Goal: Find specific page/section: Find specific page/section

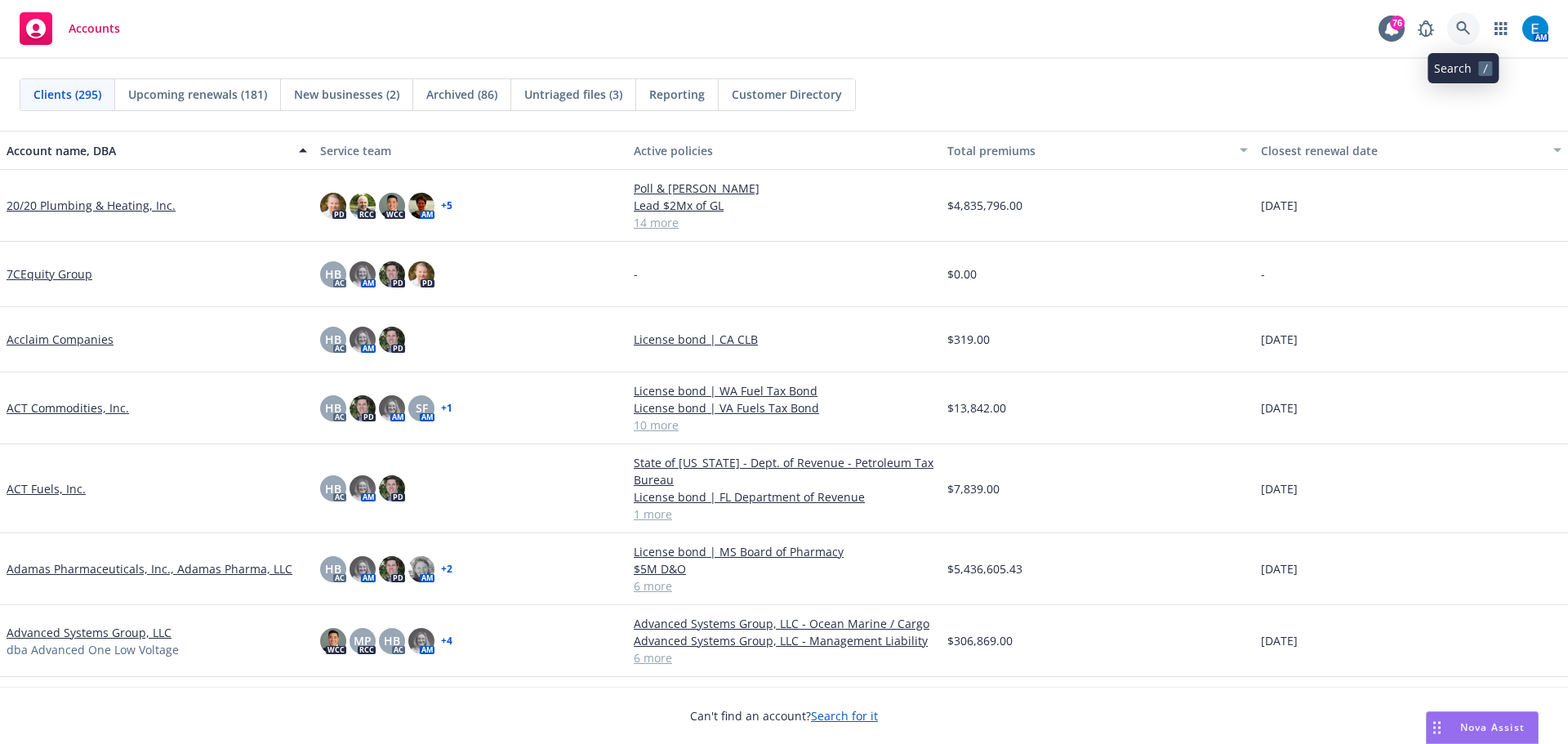
click at [1462, 27] on icon at bounding box center [1464, 29] width 15 height 15
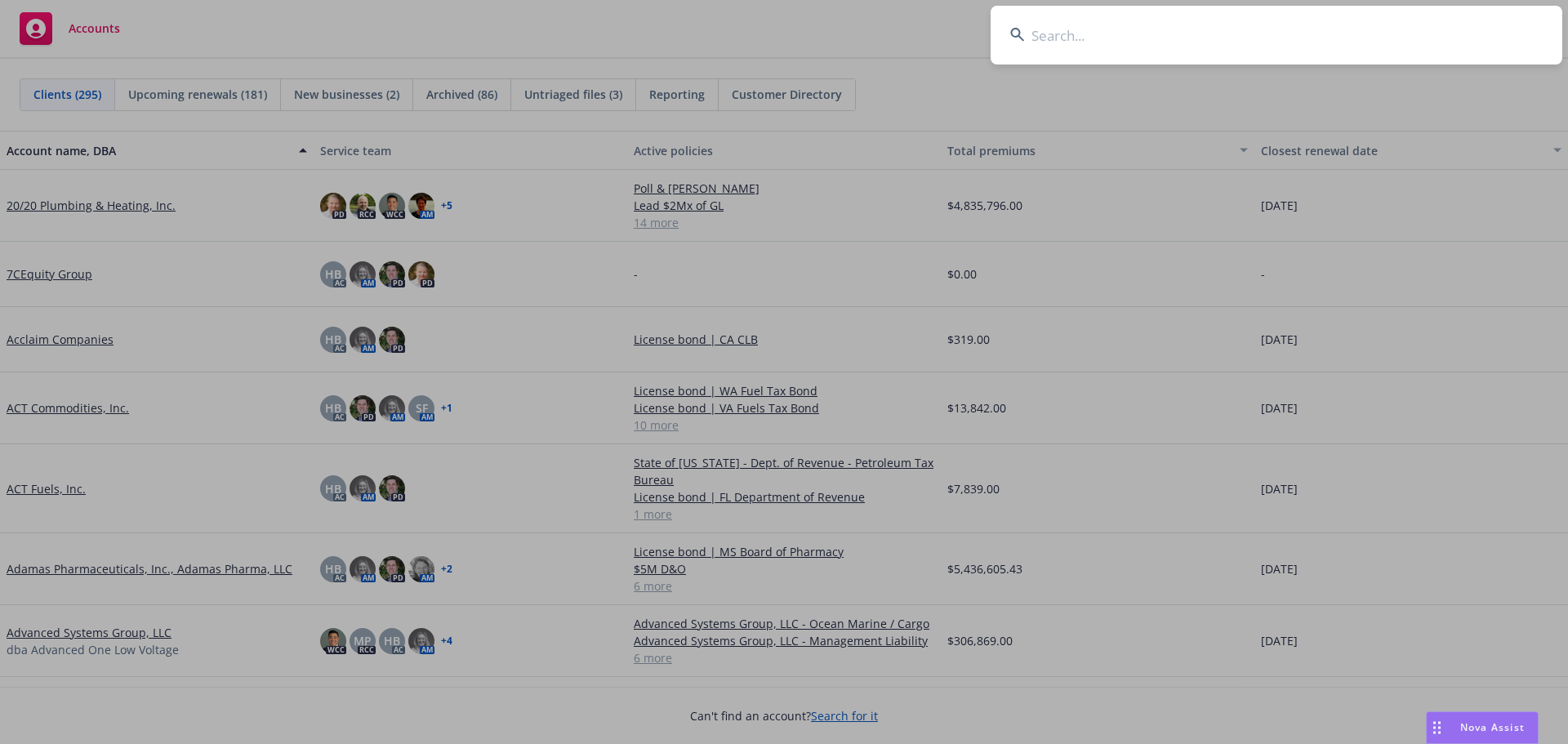
click at [1266, 34] on input at bounding box center [1276, 35] width 571 height 59
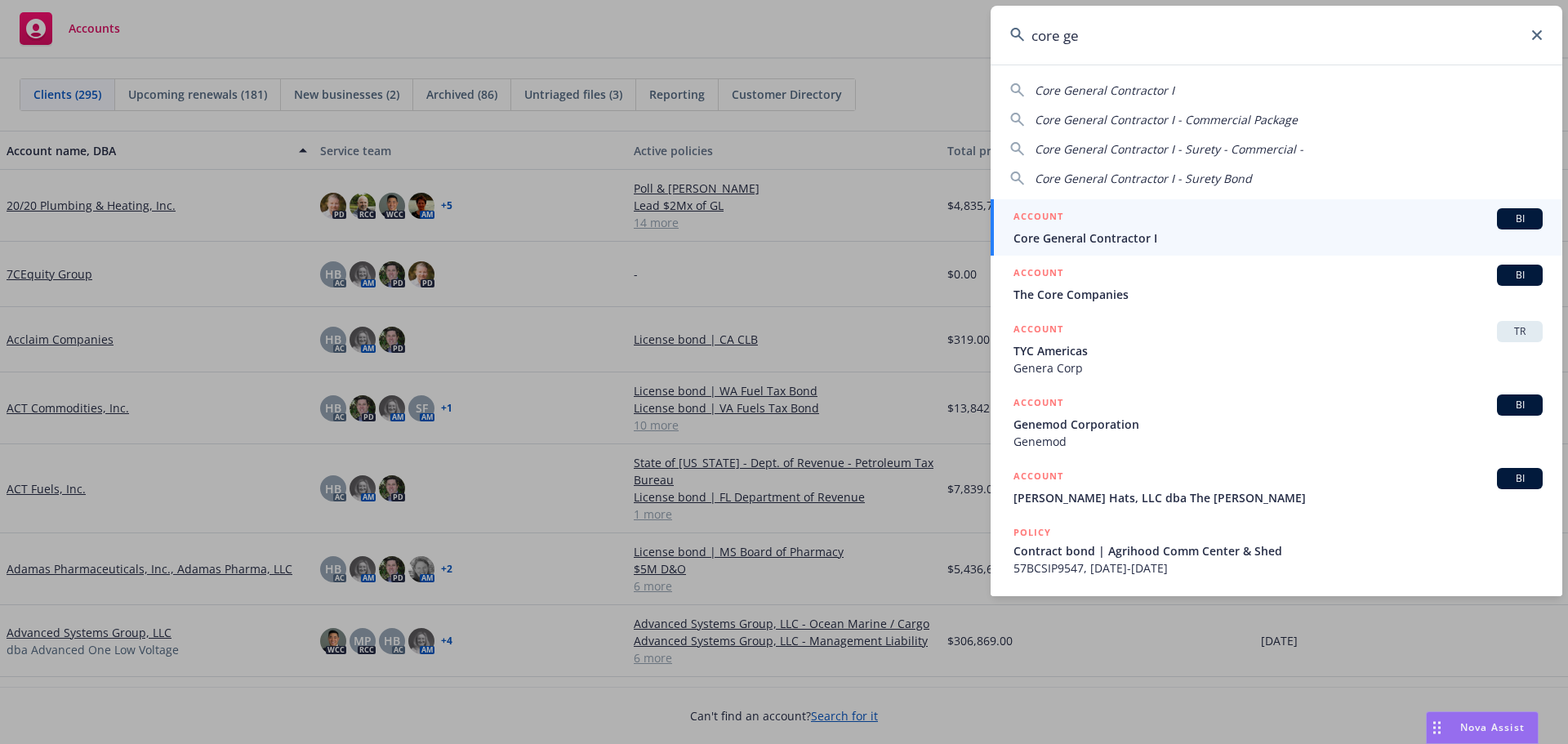
type input "core ge"
click at [1073, 238] on span "Core General Contractor I" at bounding box center [1279, 238] width 530 height 17
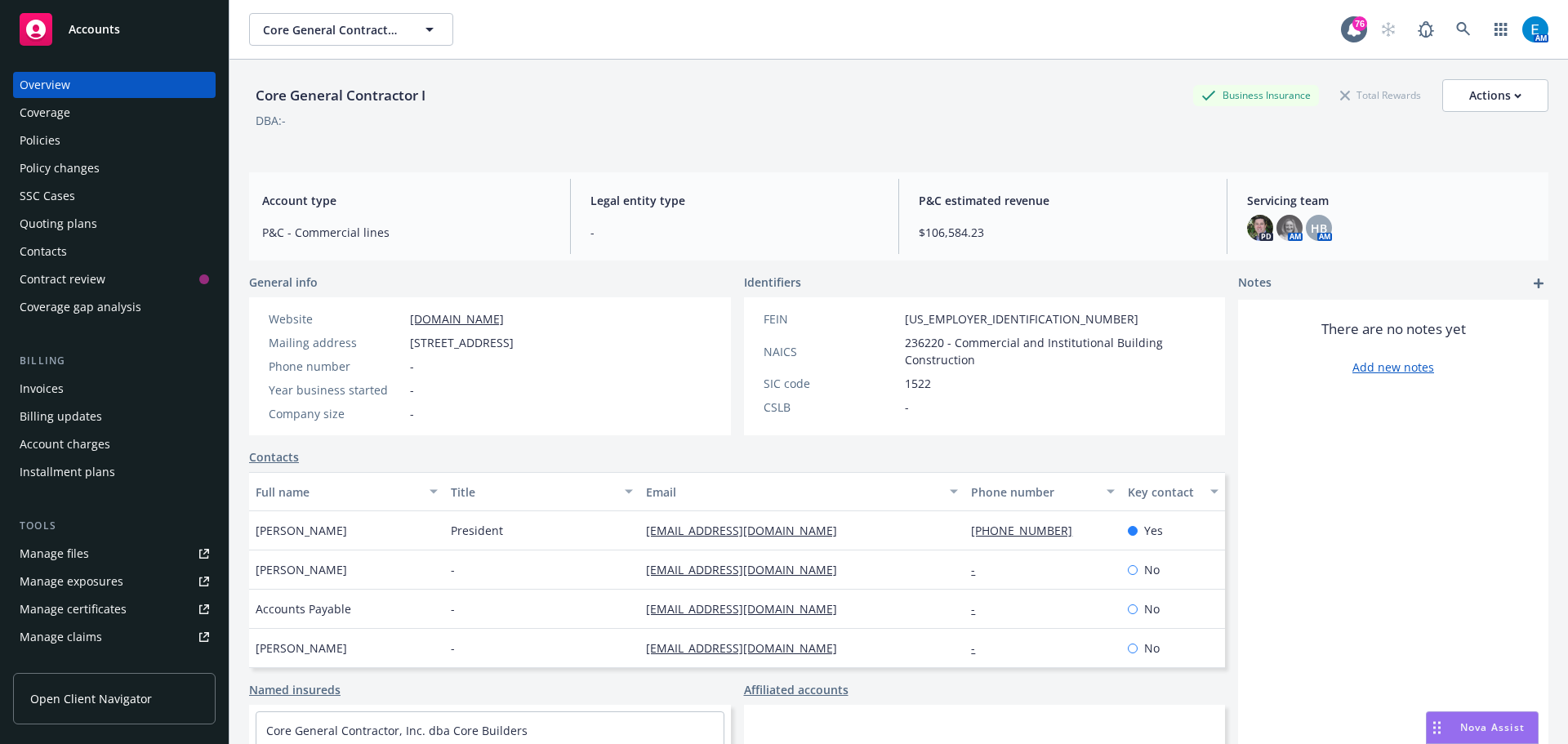
click at [39, 137] on div "Policies" at bounding box center [40, 141] width 41 height 26
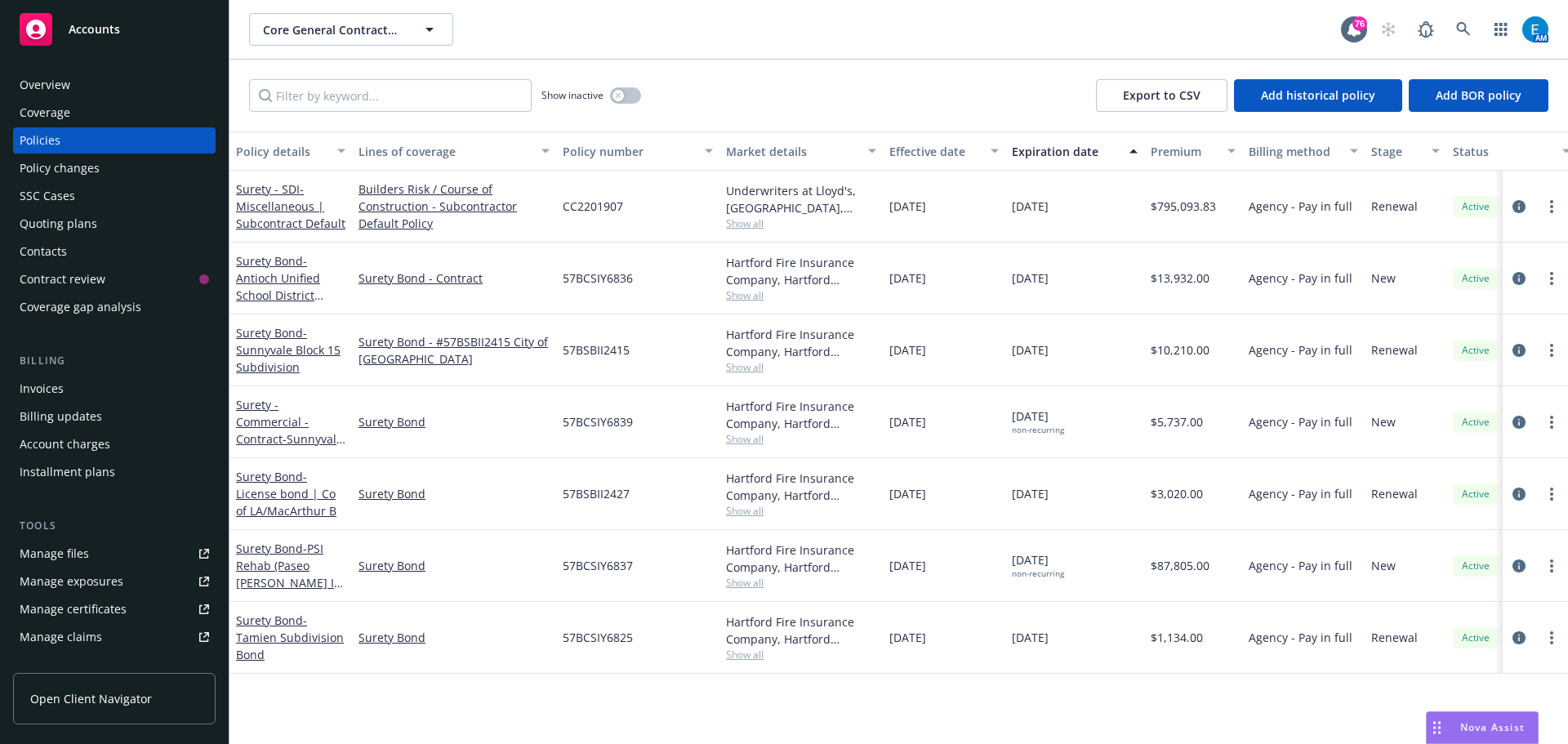
drag, startPoint x: 266, startPoint y: 414, endPoint x: 331, endPoint y: 423, distance: 65.6
click at [266, 413] on div "Surety - Commercial - Contract - Sunnyvale Block 15 Boiler Room Retrofit" at bounding box center [290, 422] width 109 height 52
click at [275, 423] on link "Surety - Commercial - Contract - Sunnyvale Block 15 Boiler Room Retrofit" at bounding box center [289, 439] width 107 height 84
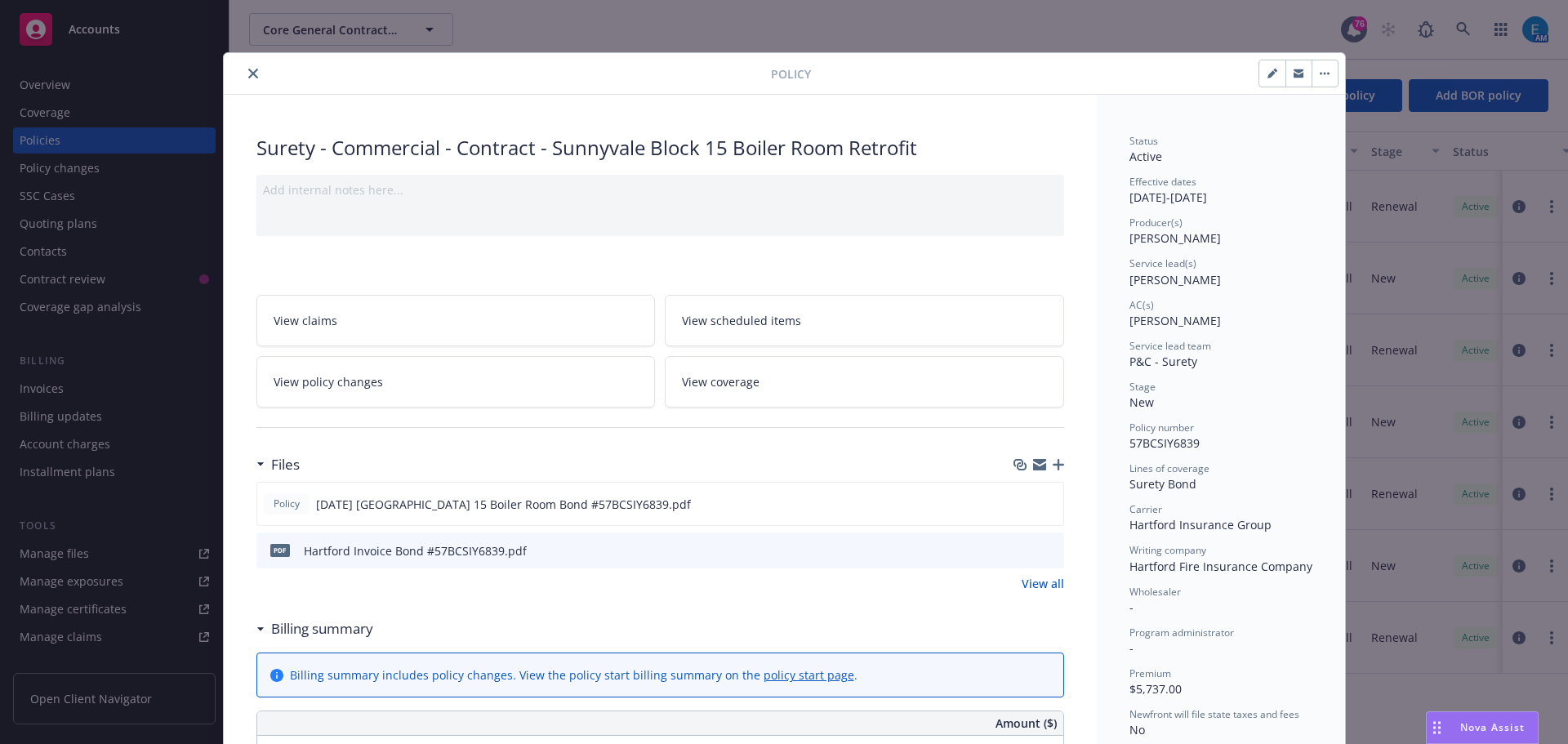
drag, startPoint x: 252, startPoint y: 77, endPoint x: 372, endPoint y: 91, distance: 120.8
click at [252, 76] on button "close" at bounding box center [253, 73] width 20 height 20
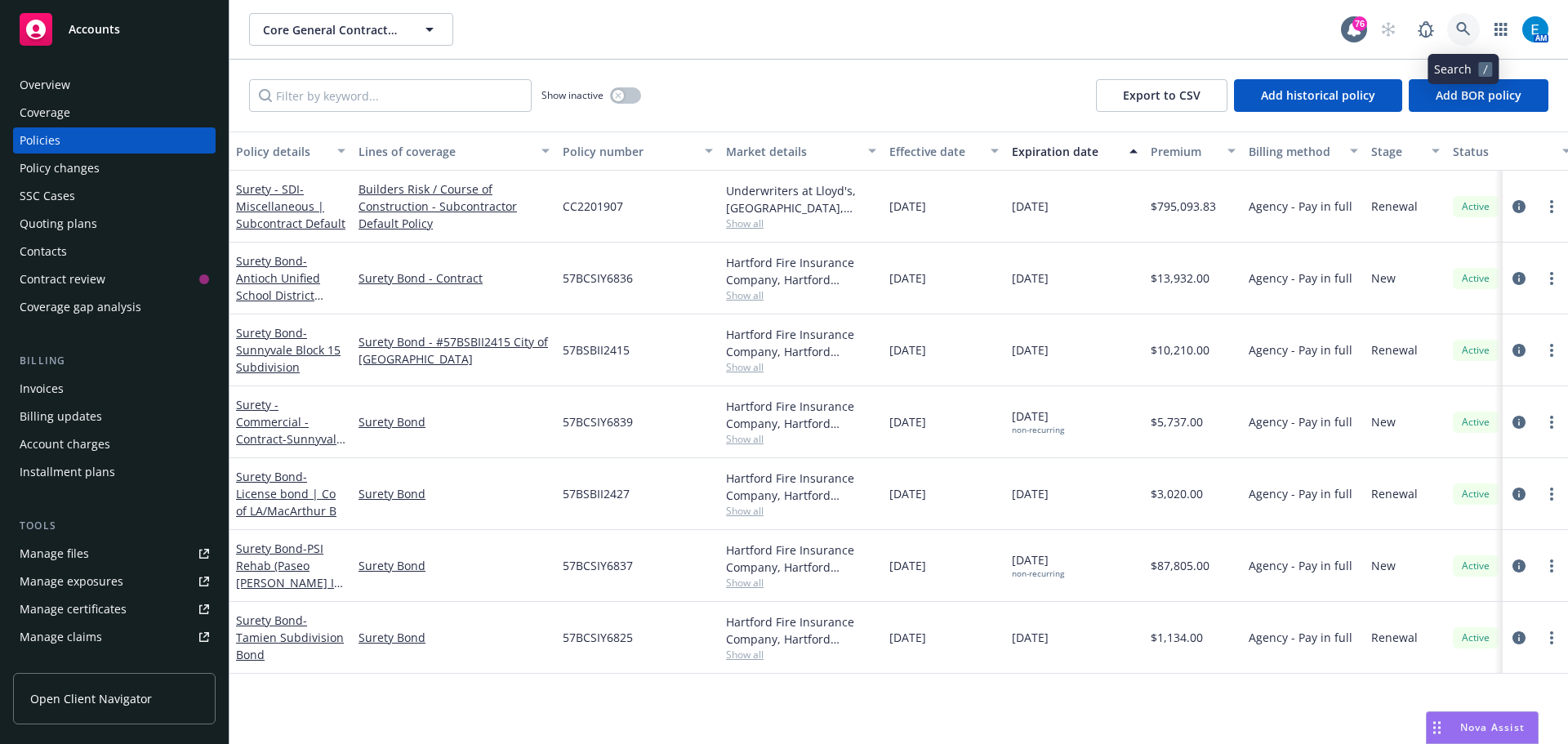
click at [1462, 30] on icon at bounding box center [1464, 30] width 15 height 15
click at [39, 393] on div "Invoices" at bounding box center [42, 389] width 44 height 26
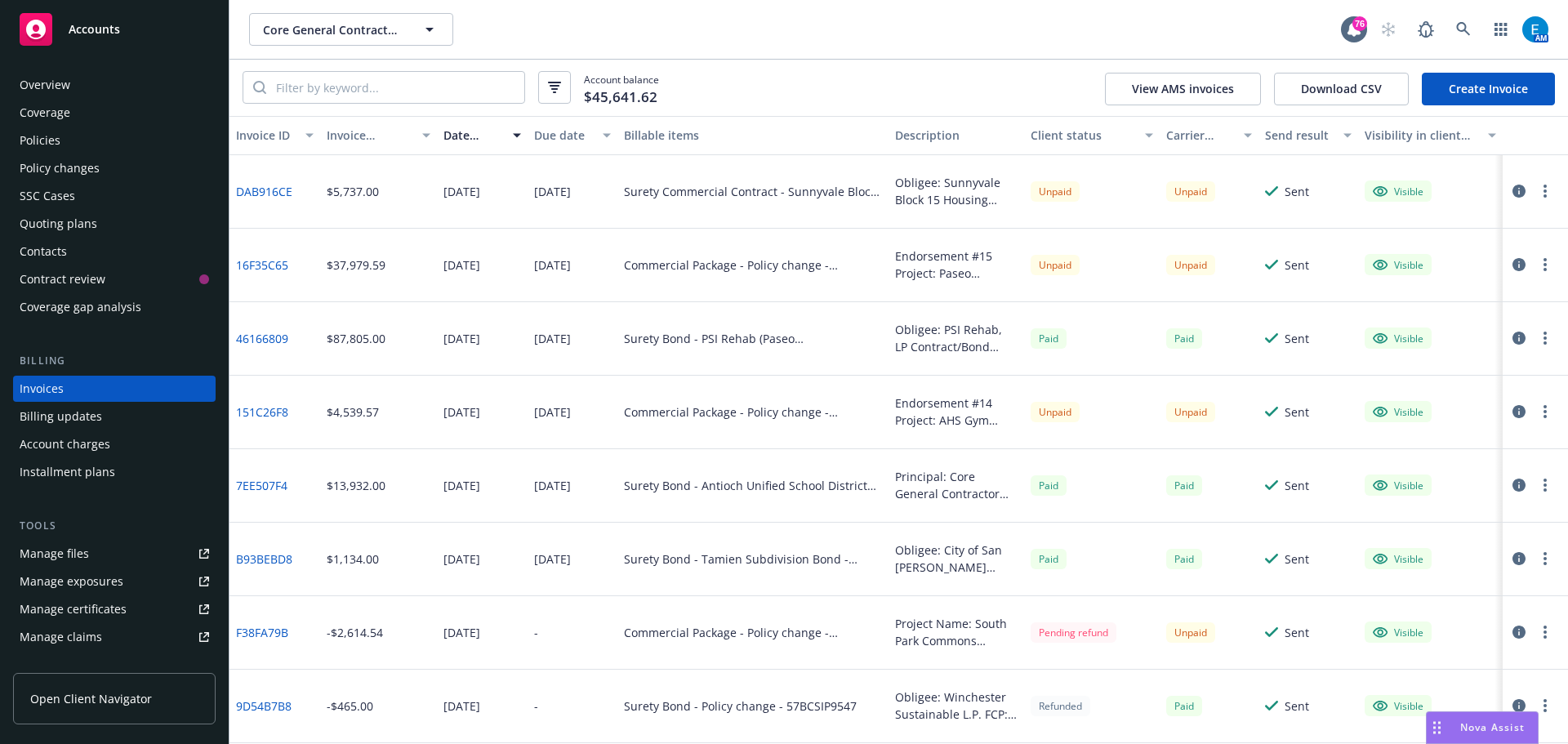
click at [303, 432] on div "151C26F8" at bounding box center [275, 412] width 90 height 73
drag, startPoint x: 234, startPoint y: 412, endPoint x: 288, endPoint y: 415, distance: 54.1
click at [288, 415] on div "151C26F8" at bounding box center [275, 412] width 90 height 73
copy link "151C26F8"
